Goal: Obtain resource: Obtain resource

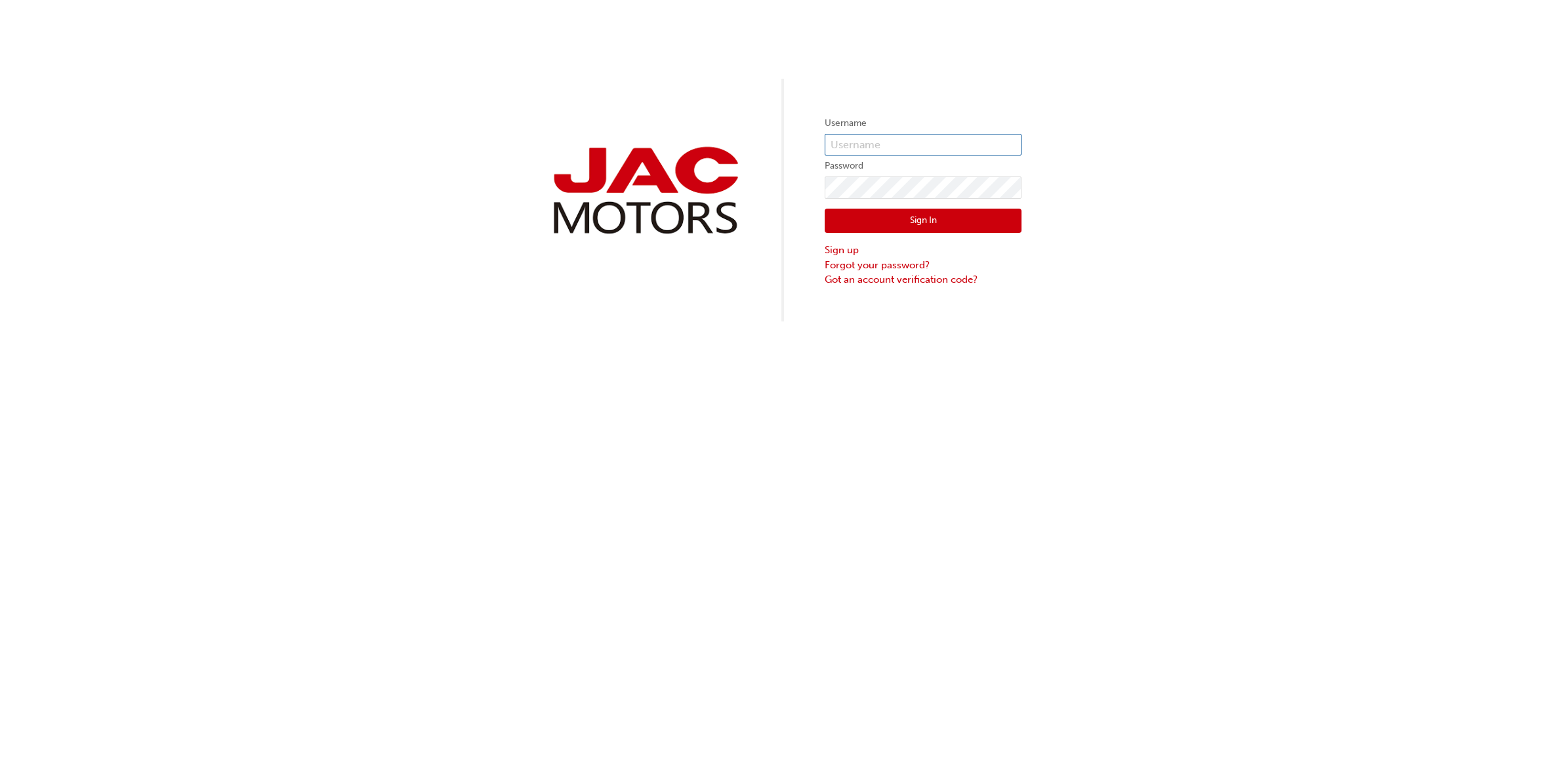
type input "NS548"
click at [951, 222] on button "Sign In" at bounding box center [923, 221] width 197 height 25
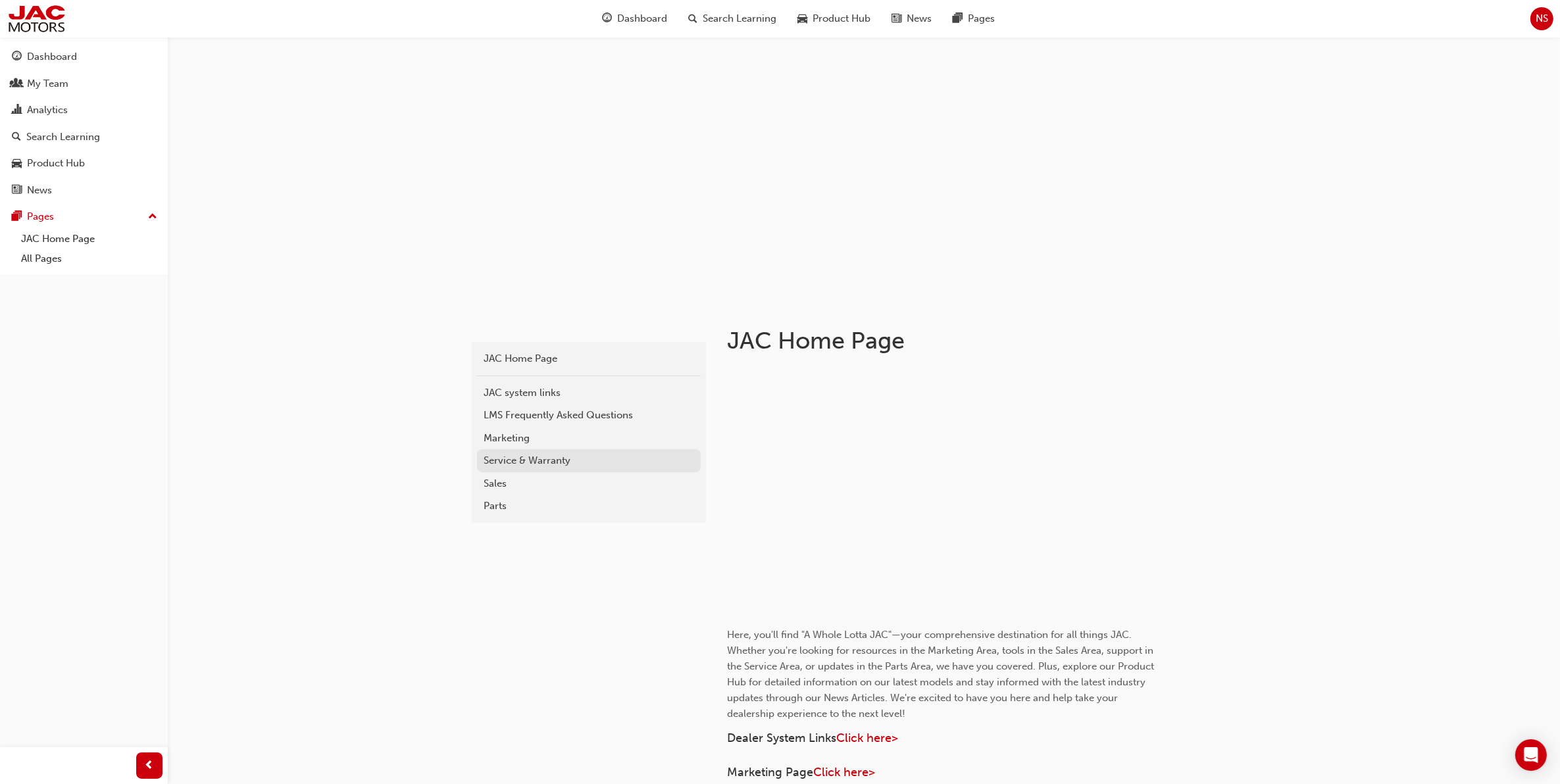
click at [515, 457] on div "Service & Warranty" at bounding box center [588, 460] width 210 height 15
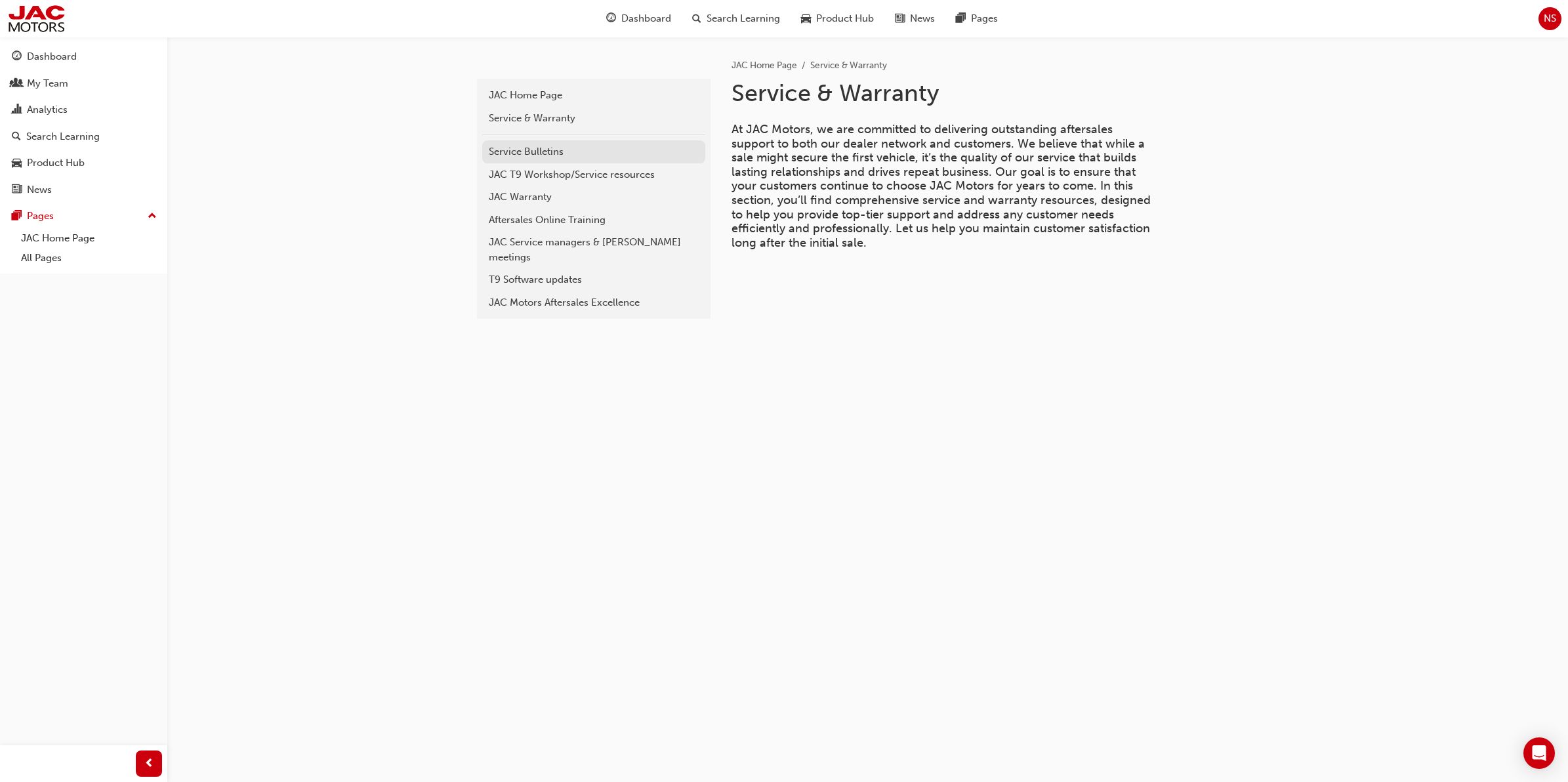
click at [537, 149] on div "Service Bulletins" at bounding box center [594, 152] width 210 height 15
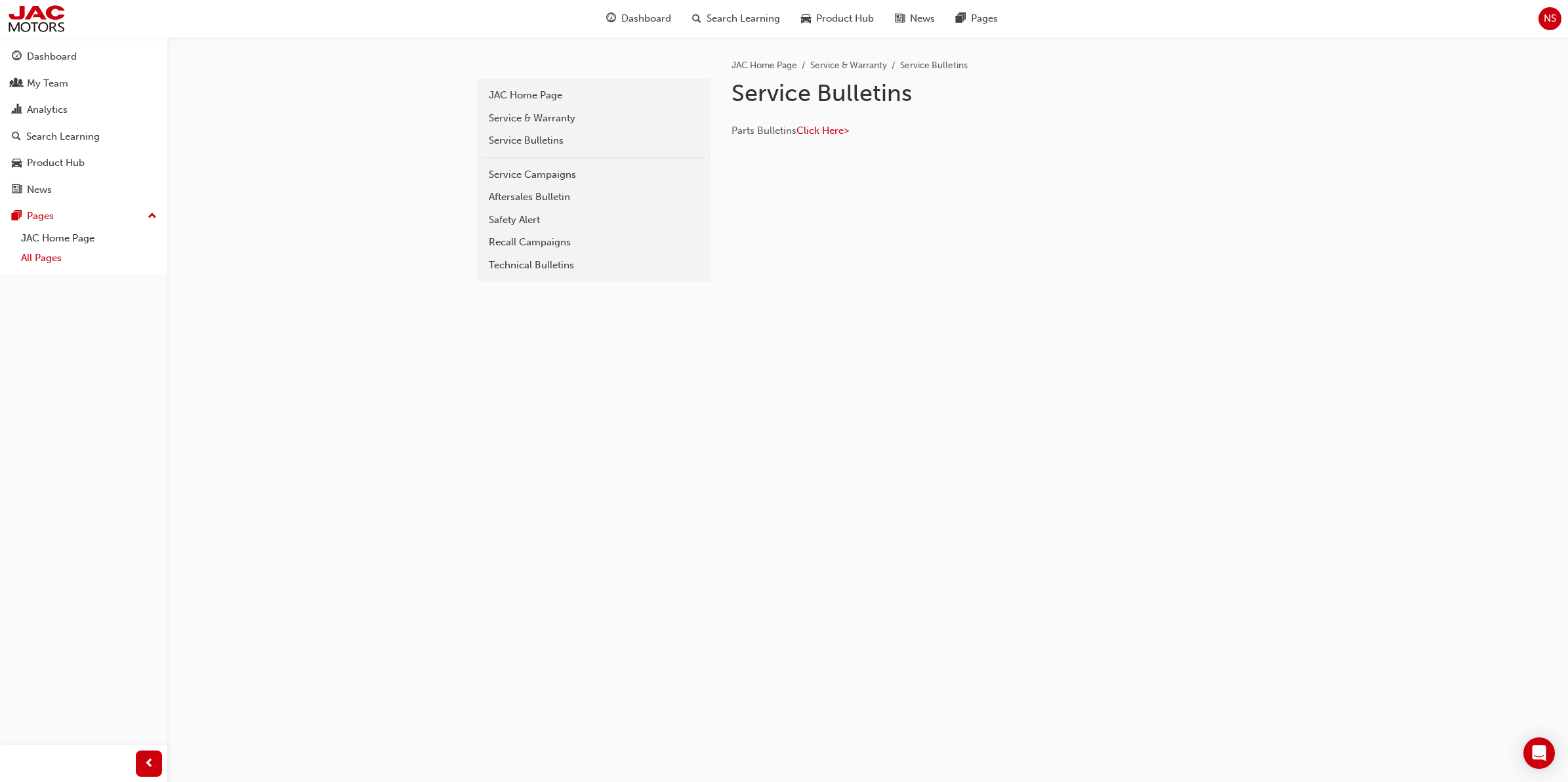
click at [46, 263] on link "All Pages" at bounding box center [89, 258] width 146 height 20
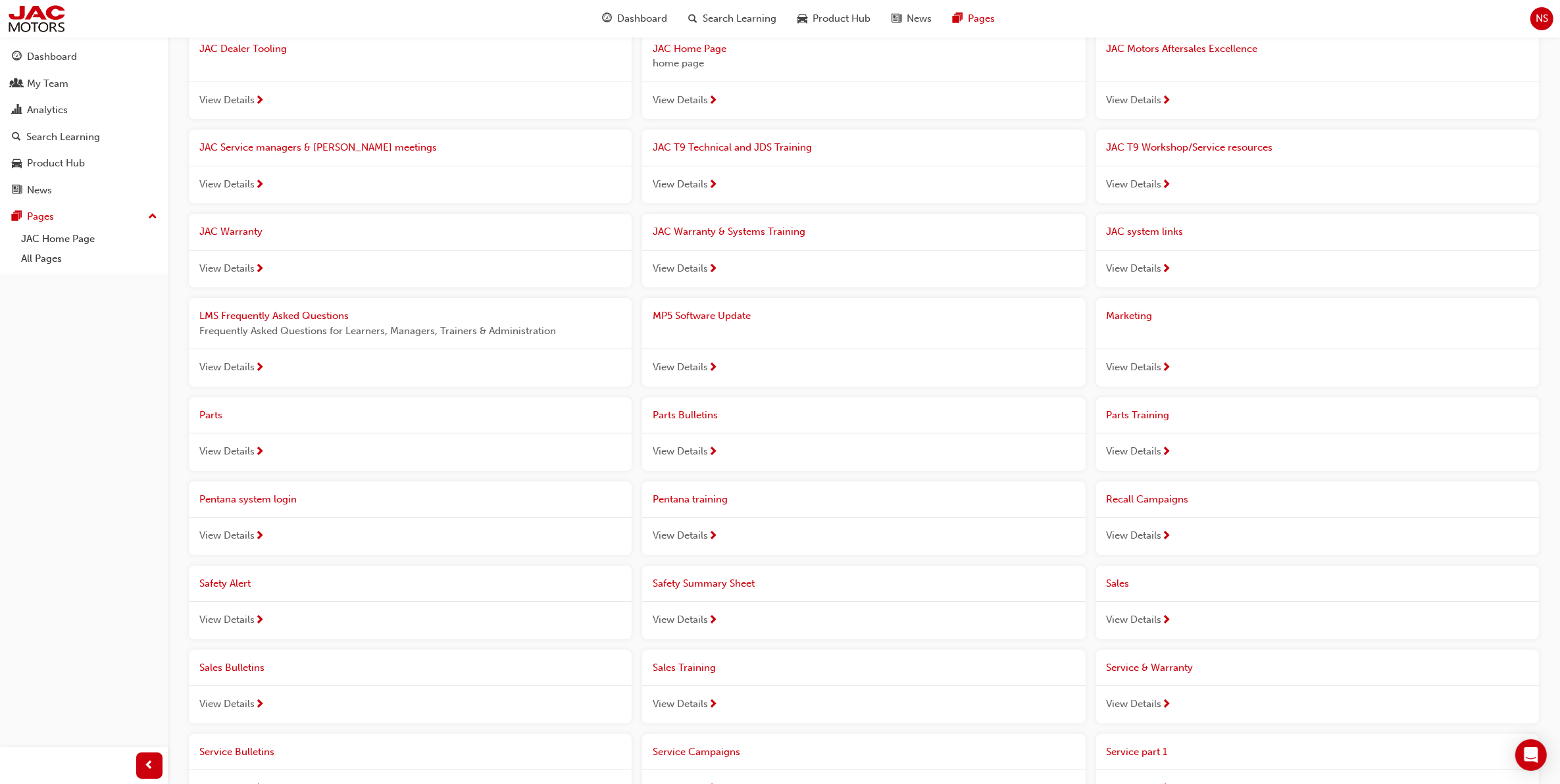
scroll to position [246, 0]
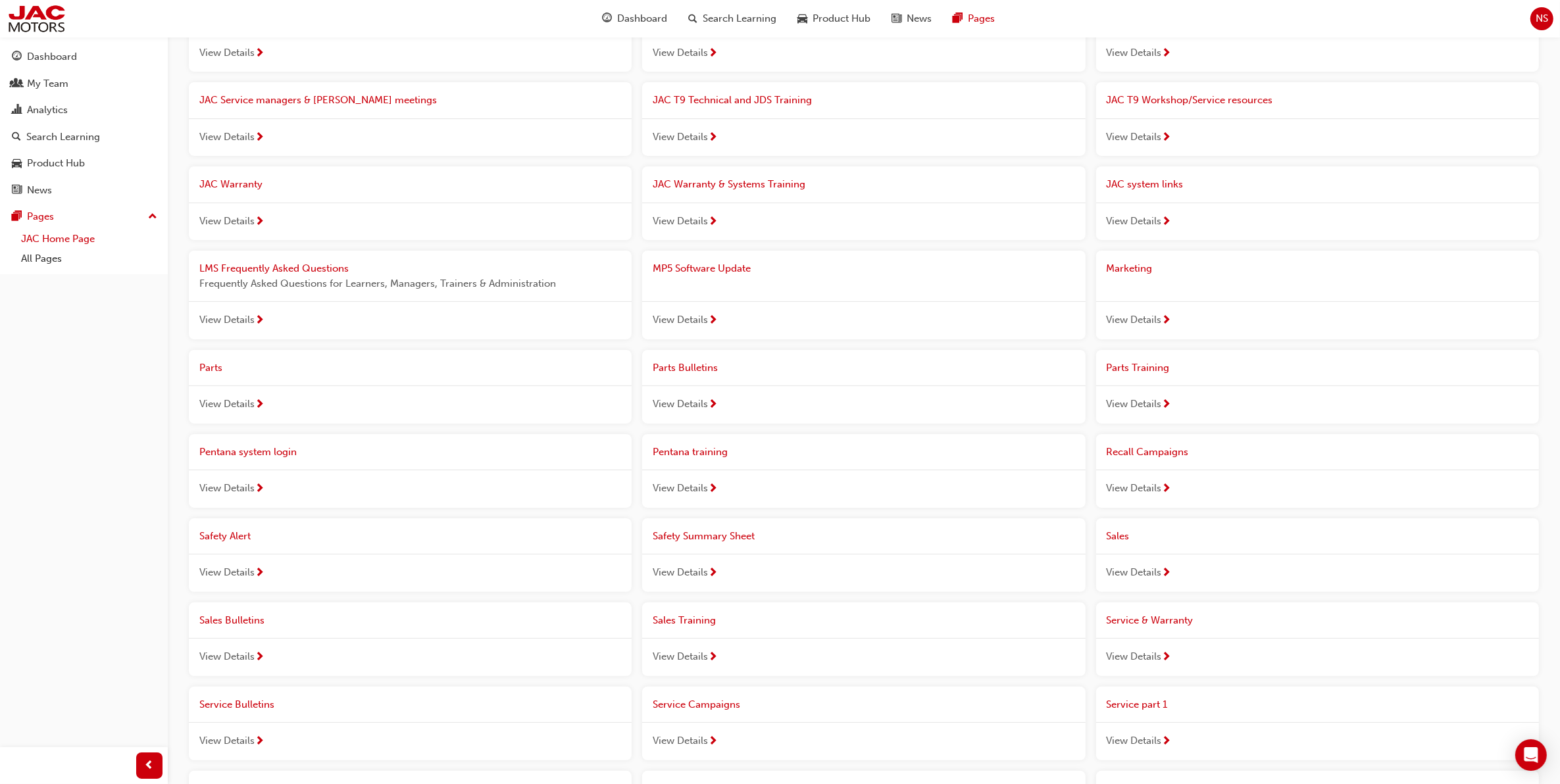
click at [56, 244] on link "JAC Home Page" at bounding box center [89, 238] width 147 height 20
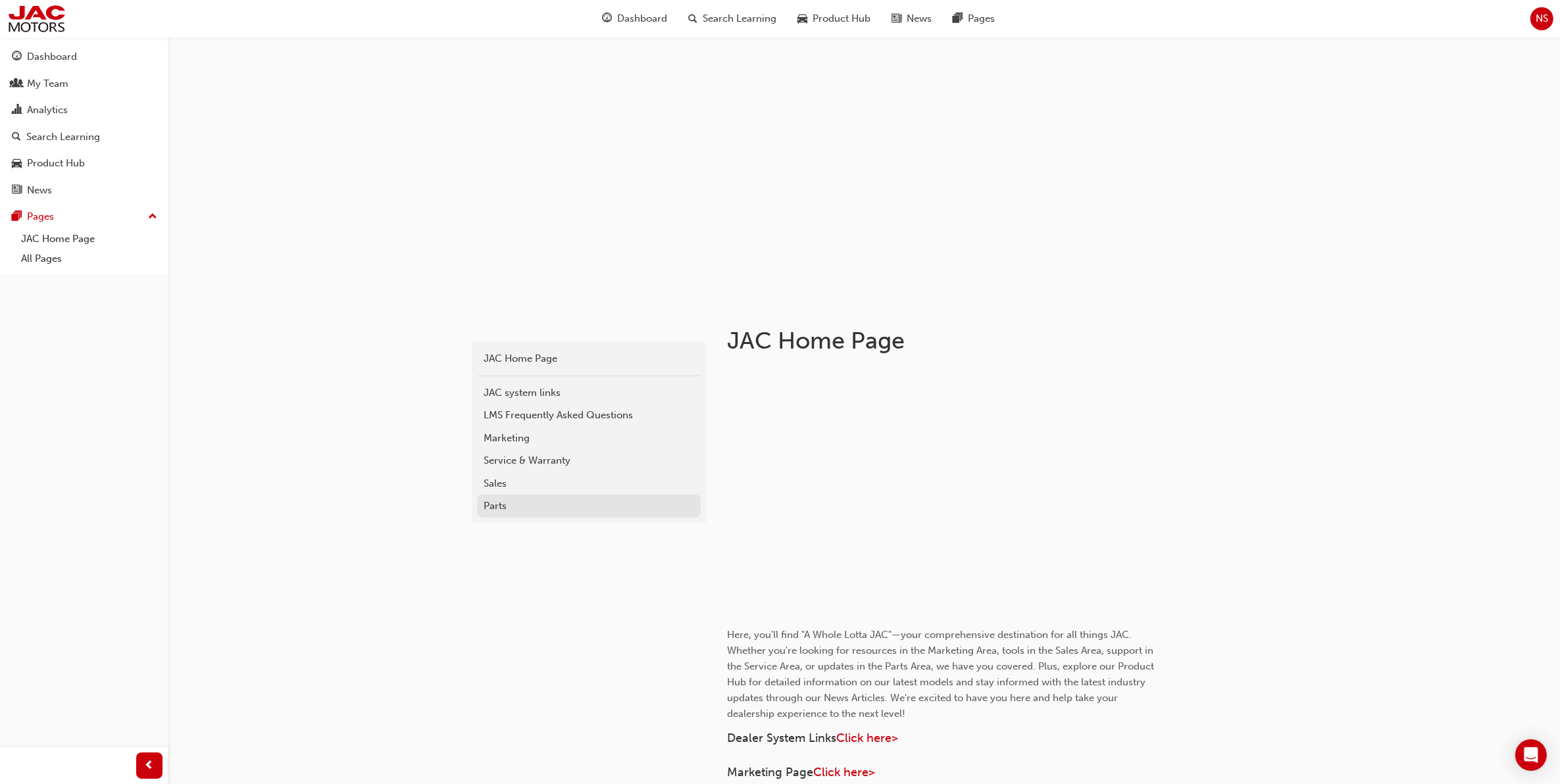
click at [505, 503] on div "Parts" at bounding box center [588, 505] width 210 height 15
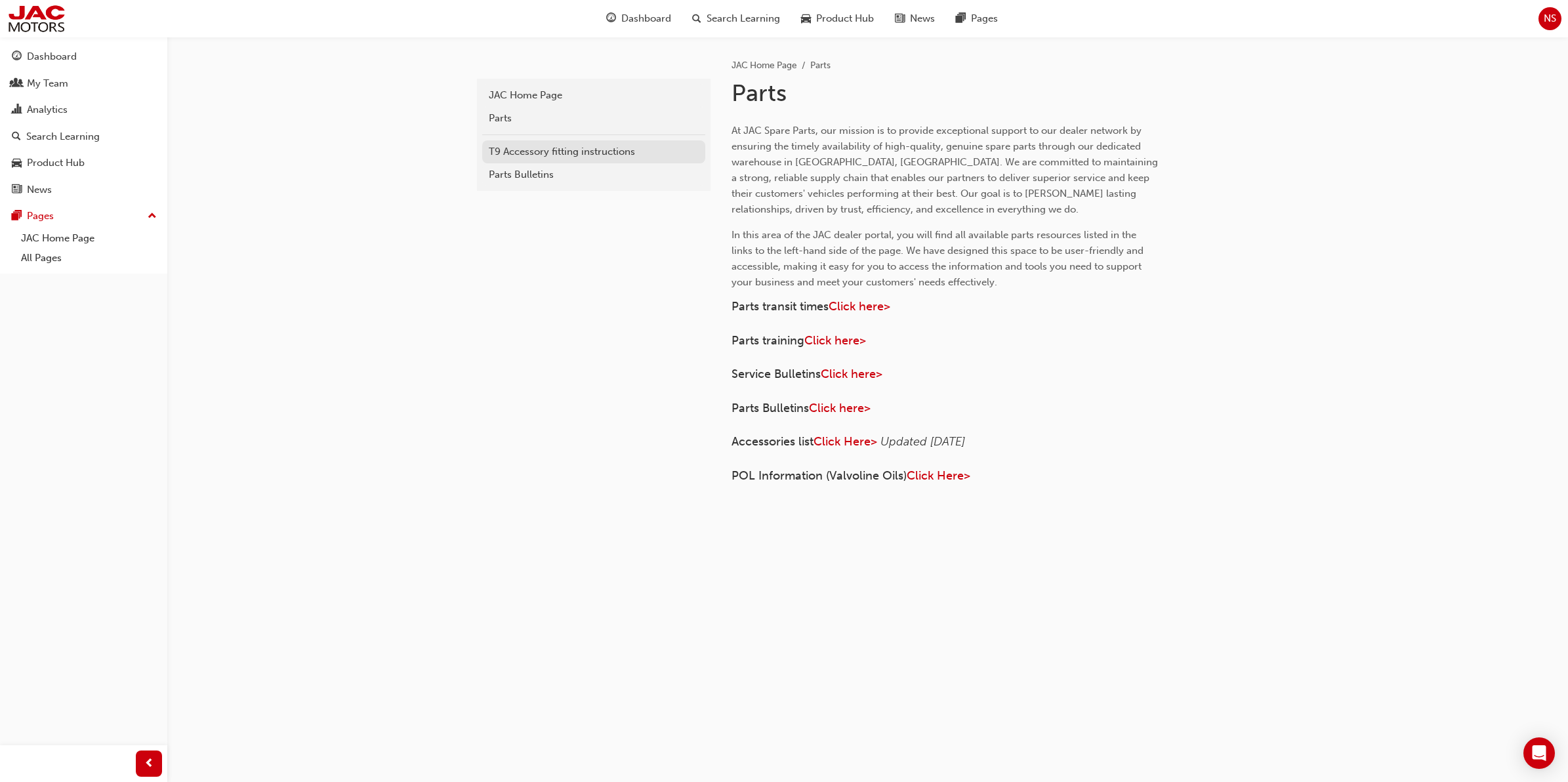
click at [568, 151] on div "T9 Accessory fitting instructions" at bounding box center [594, 152] width 210 height 15
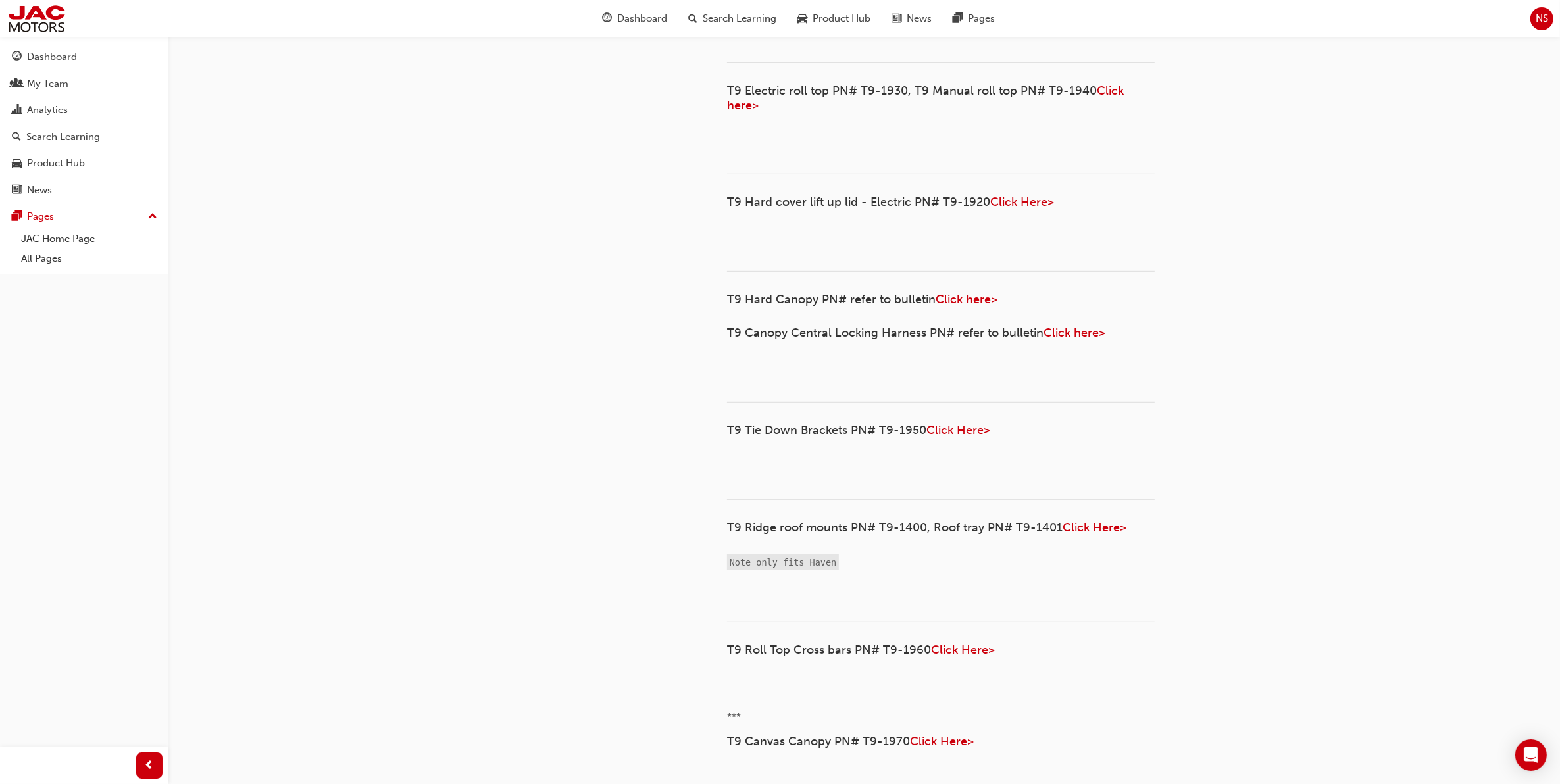
scroll to position [822, 0]
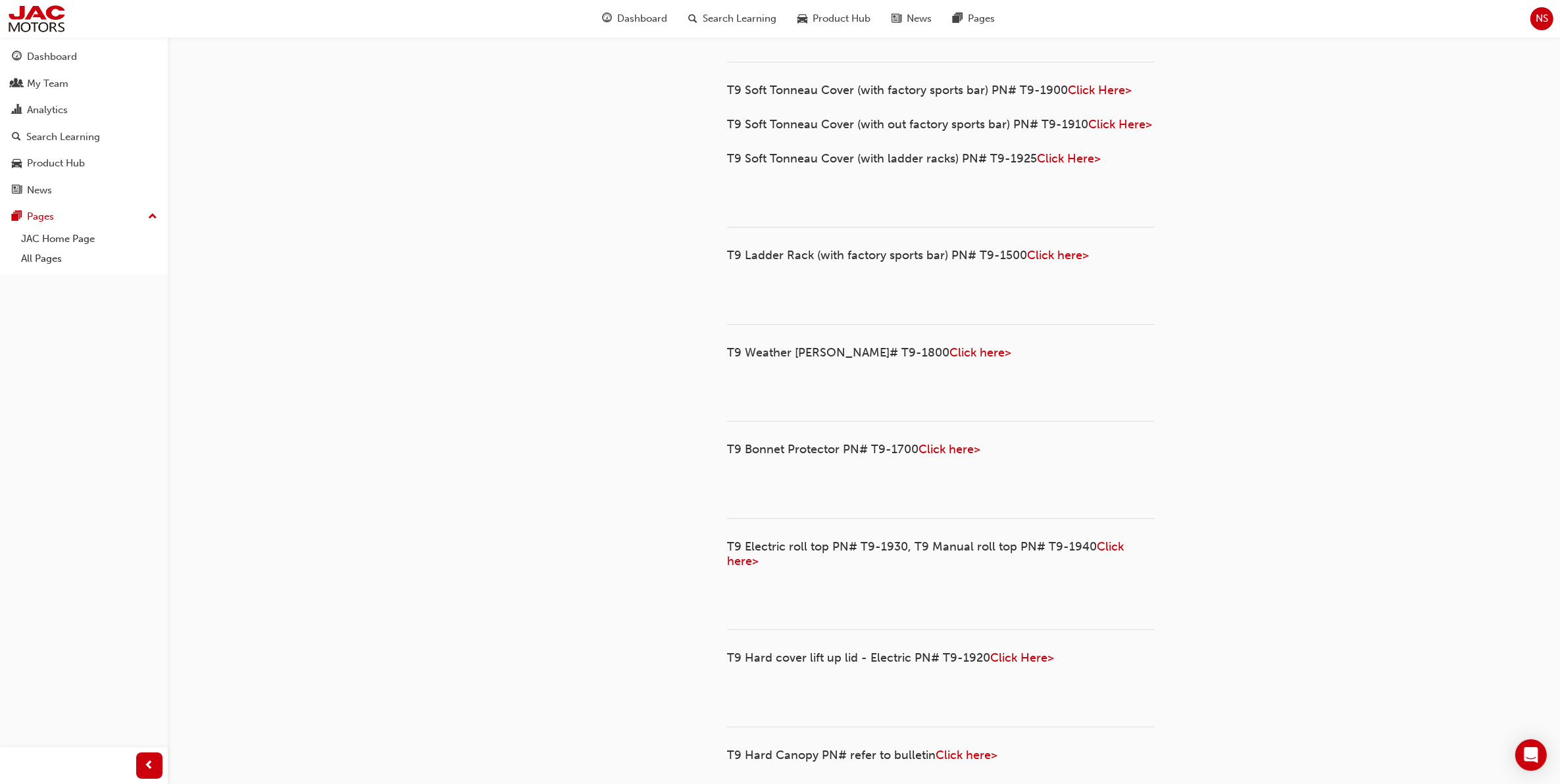
scroll to position [493, 0]
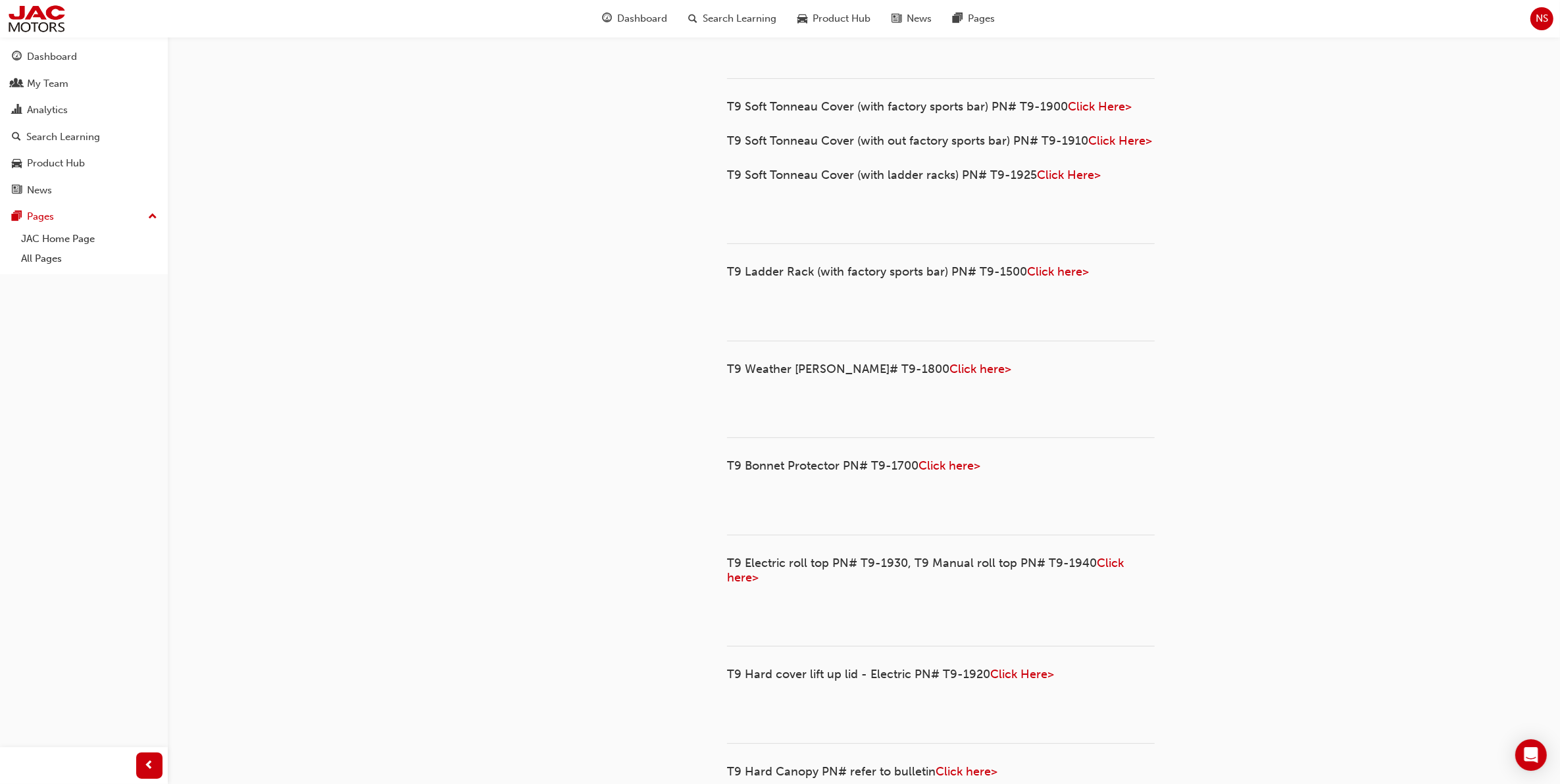
scroll to position [493, 0]
